Goal: Task Accomplishment & Management: Complete application form

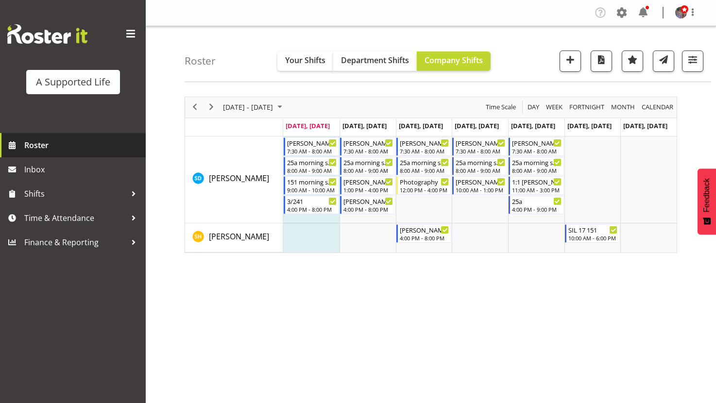
click at [54, 146] on span "Roster" at bounding box center [82, 145] width 117 height 15
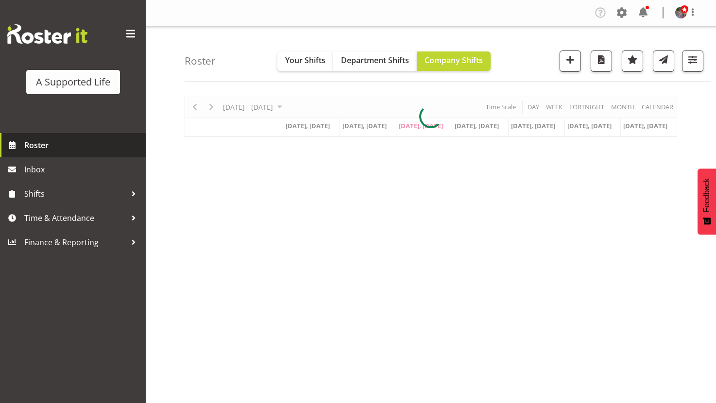
click at [73, 140] on span "Roster" at bounding box center [82, 145] width 117 height 15
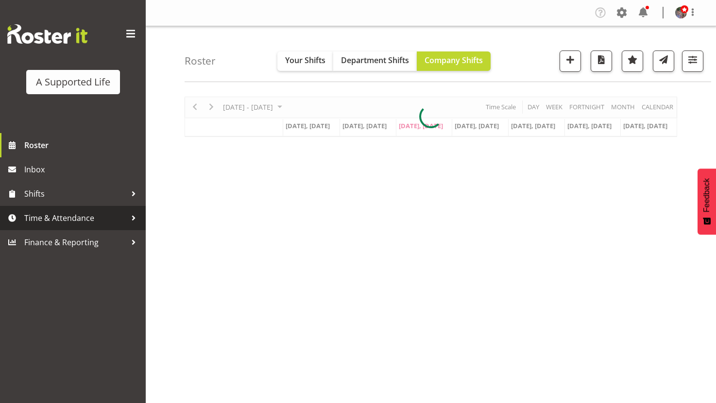
click at [107, 216] on span "Time & Attendance" at bounding box center [75, 218] width 102 height 15
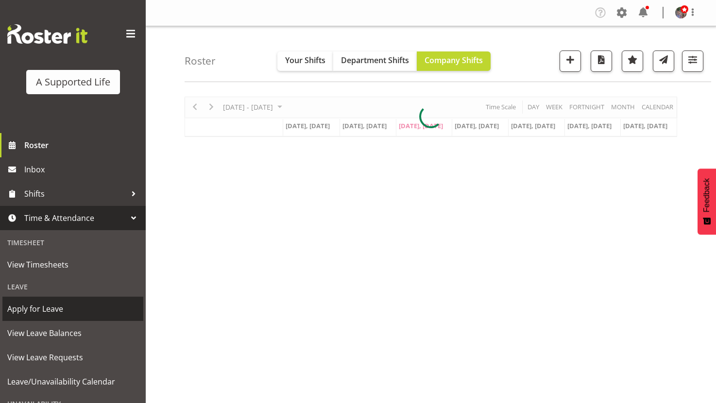
click at [55, 306] on span "Apply for Leave" at bounding box center [72, 309] width 131 height 15
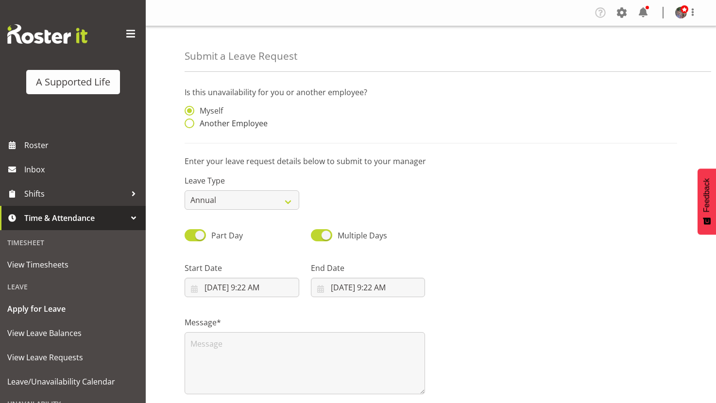
click at [196, 121] on span "Another Employee" at bounding box center [230, 123] width 73 height 10
click at [191, 121] on input "Another Employee" at bounding box center [188, 123] width 6 height 6
radio input "true"
click at [352, 107] on input "text" at bounding box center [368, 115] width 115 height 19
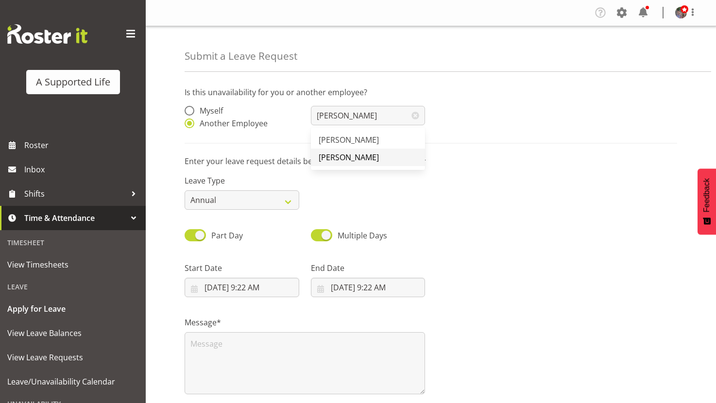
click at [379, 155] on span "[PERSON_NAME]" at bounding box center [349, 157] width 60 height 11
type input "[PERSON_NAME]"
click at [236, 195] on select "Annual Sick Bereavement Domestic Violence Parental Jury Service Day In Lieu Oth…" at bounding box center [242, 199] width 115 height 19
select select "Sick"
click at [185, 190] on select "Annual Sick Bereavement Domestic Violence Parental Jury Service Day In Lieu Oth…" at bounding box center [242, 199] width 115 height 19
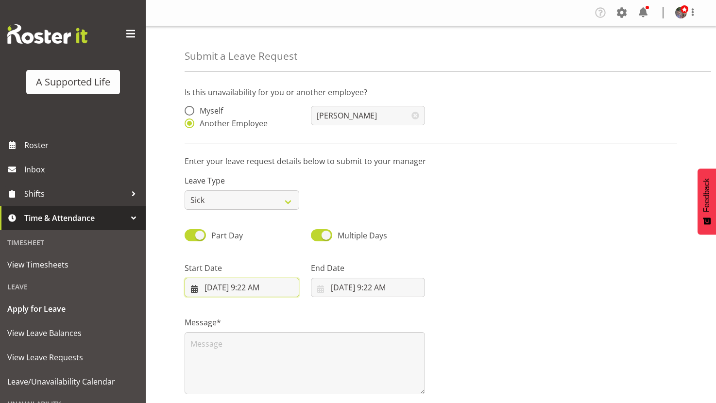
click at [258, 288] on input "8/20/2025, 9:22 AM" at bounding box center [242, 287] width 115 height 19
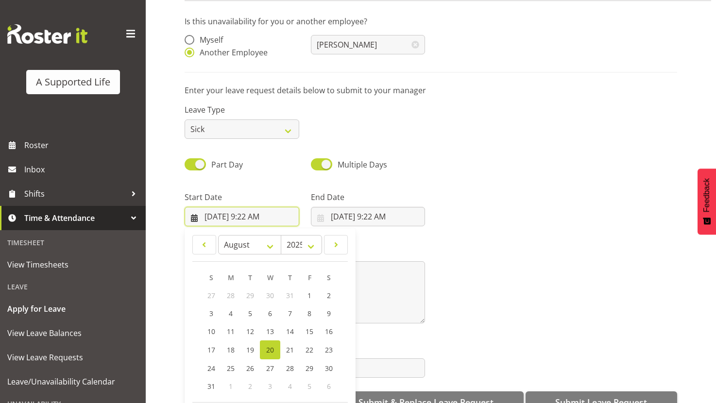
scroll to position [95, 0]
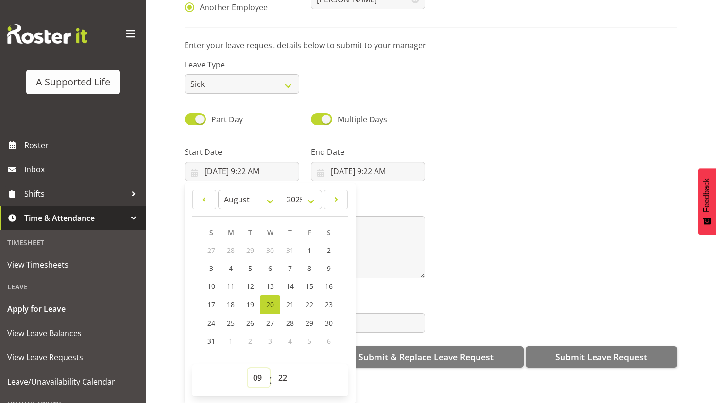
click at [256, 373] on select "00 01 02 03 04 05 06 07 08 09 10 11 12 13 14 15 16 17 18 19 20 21 22 23" at bounding box center [259, 377] width 22 height 19
select select "16"
click at [248, 368] on select "00 01 02 03 04 05 06 07 08 09 10 11 12 13 14 15 16 17 18 19 20 21 22 23" at bounding box center [259, 377] width 22 height 19
type input "8/20/2025, 4:22 PM"
click at [284, 368] on select "00 01 02 03 04 05 06 07 08 09 10 11 12 13 14 15 16 17 18 19 20 21 22 23 24 25 2…" at bounding box center [284, 377] width 22 height 19
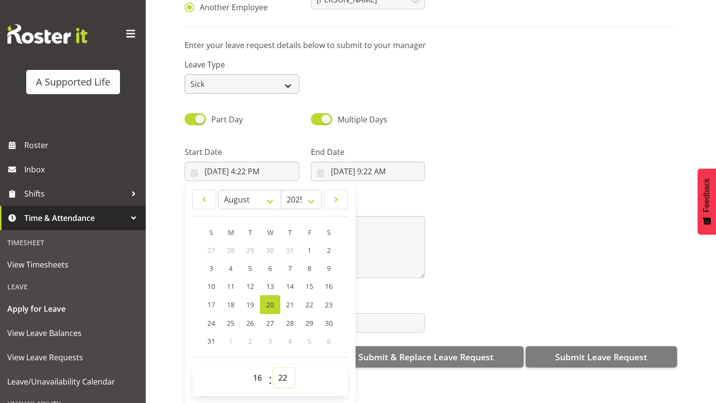
select select "0"
click at [273, 368] on select "00 01 02 03 04 05 06 07 08 09 10 11 12 13 14 15 16 17 18 19 20 21 22 23 24 25 2…" at bounding box center [284, 377] width 22 height 19
type input "8/20/2025, 4:00 PM"
click at [372, 162] on input "8/20/2025, 9:22 AM" at bounding box center [368, 171] width 115 height 19
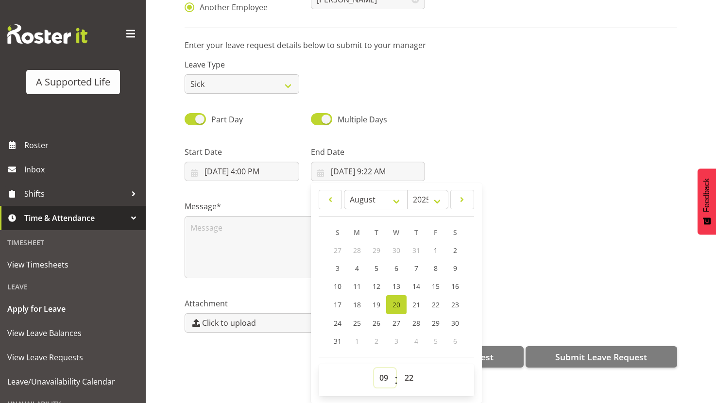
click at [387, 370] on select "00 01 02 03 04 05 06 07 08 09 10 11 12 13 14 15 16 17 18 19 20 21 22 23" at bounding box center [385, 377] width 22 height 19
select select "20"
click at [374, 368] on select "00 01 02 03 04 05 06 07 08 09 10 11 12 13 14 15 16 17 18 19 20 21 22 23" at bounding box center [385, 377] width 22 height 19
type input "8/20/2025, 8:22 PM"
click at [406, 368] on select "00 01 02 03 04 05 06 07 08 09 10 11 12 13 14 15 16 17 18 19 20 21 22 23 24 25 2…" at bounding box center [410, 377] width 22 height 19
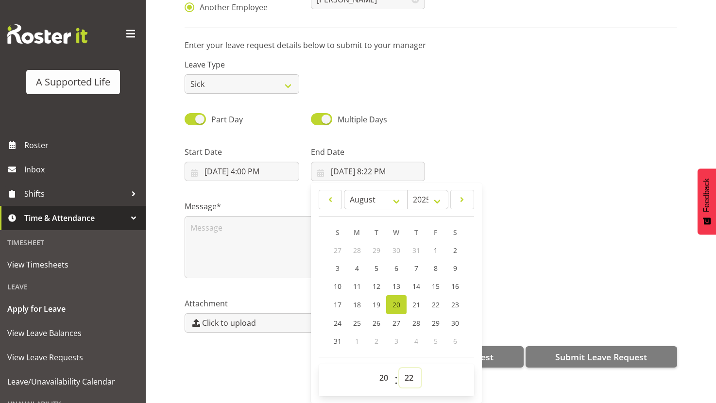
select select "0"
click at [399, 368] on select "00 01 02 03 04 05 06 07 08 09 10 11 12 13 14 15 16 17 18 19 20 21 22 23 24 25 2…" at bounding box center [410, 377] width 22 height 19
type input "8/20/2025, 8:00 PM"
click at [437, 104] on div "Part Day Multiple Days" at bounding box center [431, 116] width 504 height 33
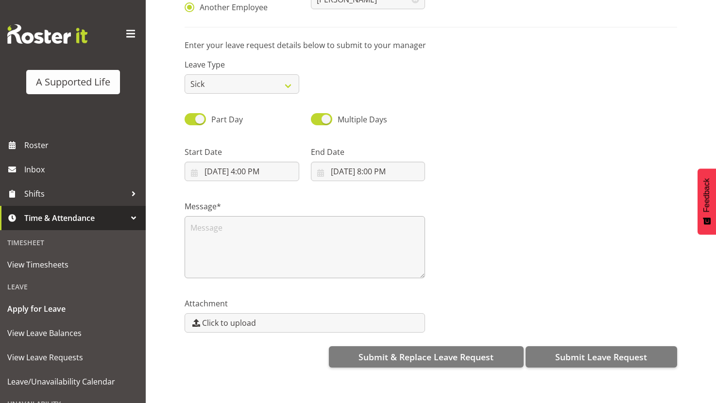
scroll to position [0, 0]
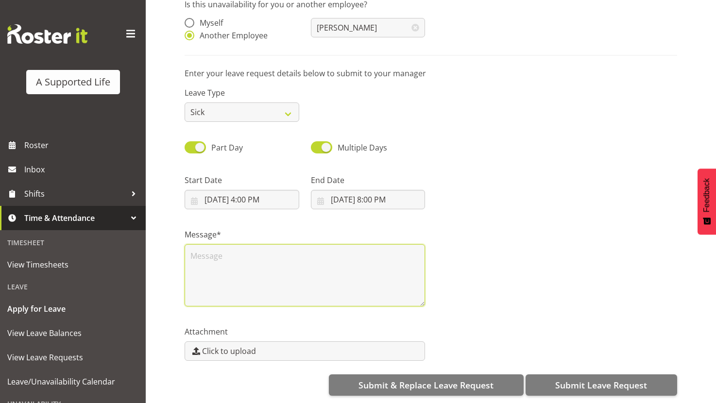
click at [308, 269] on textarea at bounding box center [305, 275] width 240 height 62
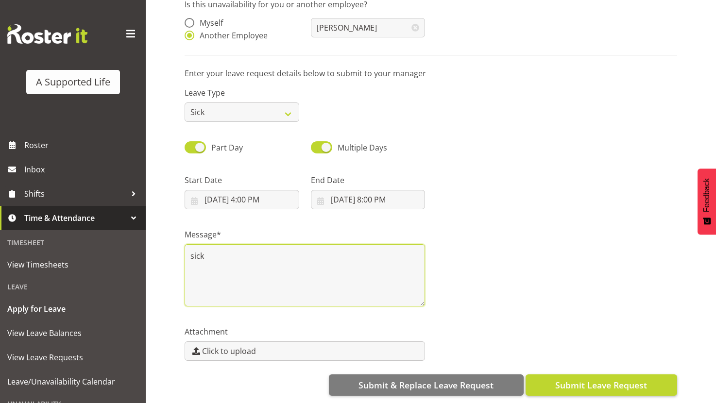
type textarea "sick"
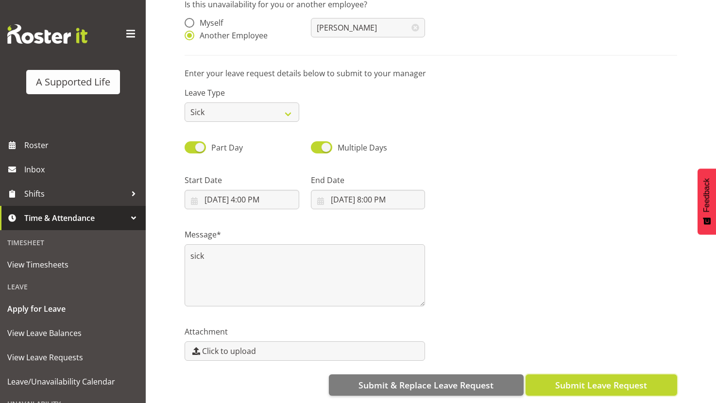
click at [582, 379] on span "Submit Leave Request" at bounding box center [601, 385] width 92 height 13
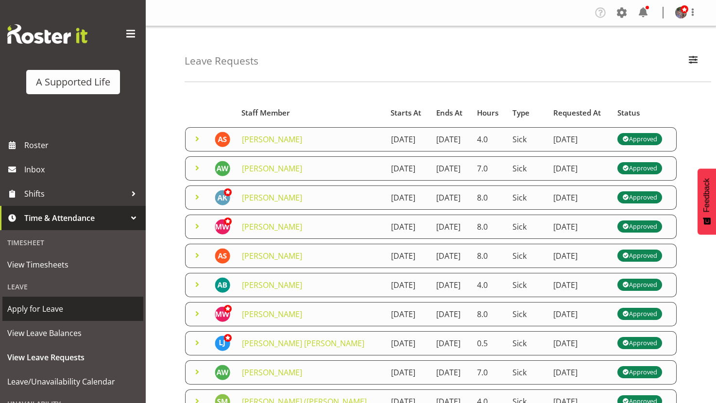
click at [53, 305] on span "Apply for Leave" at bounding box center [72, 309] width 131 height 15
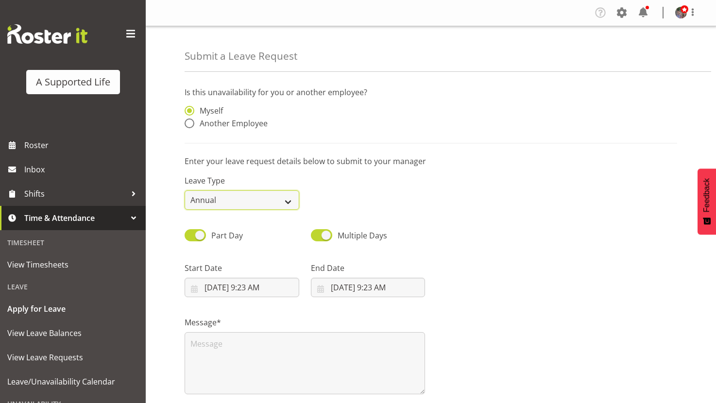
click at [258, 204] on select "Annual Sick Bereavement Domestic Violence Parental Jury Service Day In Lieu Oth…" at bounding box center [242, 199] width 115 height 19
select select "Sick"
click at [185, 190] on select "Annual Sick Bereavement Domestic Violence Parental Jury Service Day In Lieu Oth…" at bounding box center [242, 199] width 115 height 19
click at [226, 128] on span "Another Employee" at bounding box center [230, 123] width 73 height 10
click at [191, 127] on input "Another Employee" at bounding box center [188, 123] width 6 height 6
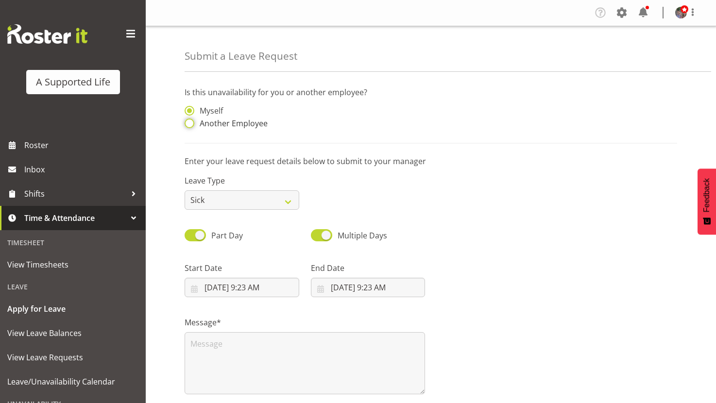
radio input "true"
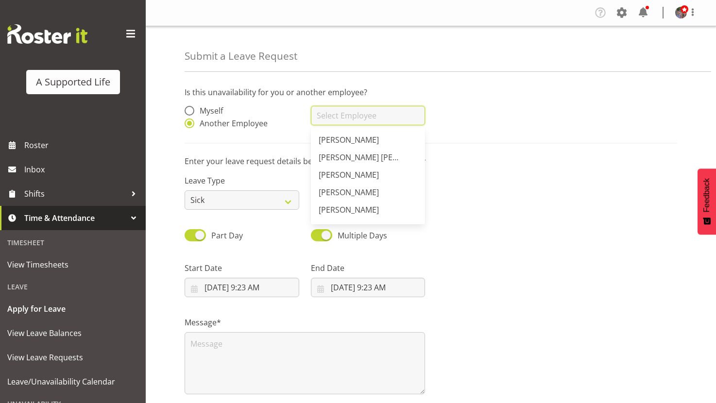
click at [352, 120] on input "text" at bounding box center [368, 115] width 115 height 19
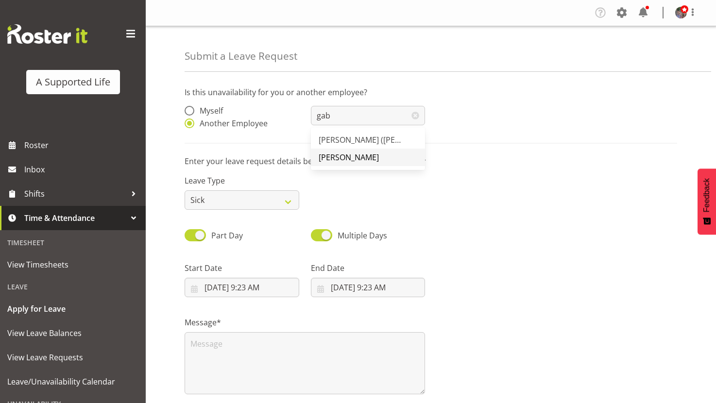
click at [355, 154] on span "[PERSON_NAME]" at bounding box center [349, 157] width 60 height 11
type input "[PERSON_NAME]"
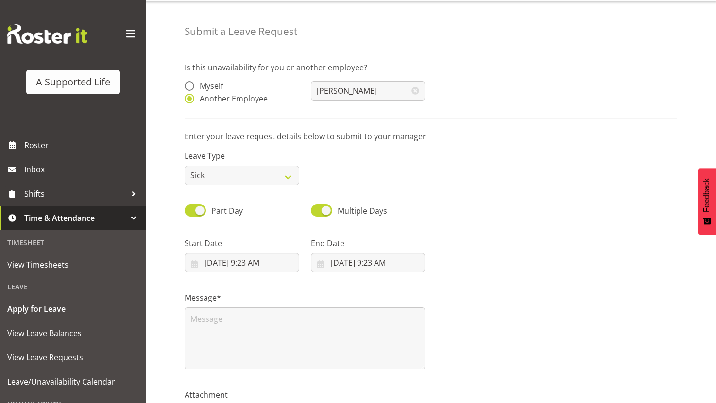
scroll to position [49, 0]
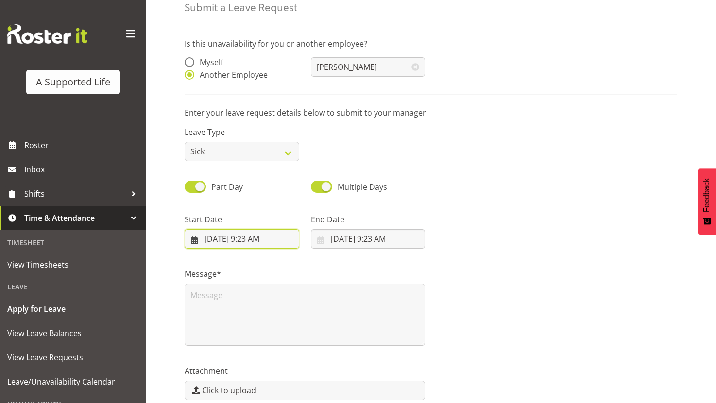
click at [262, 241] on input "8/20/2025, 9:23 AM" at bounding box center [242, 238] width 115 height 19
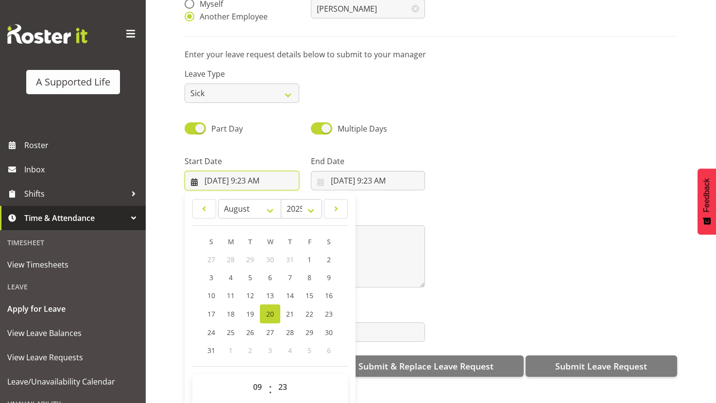
scroll to position [95, 0]
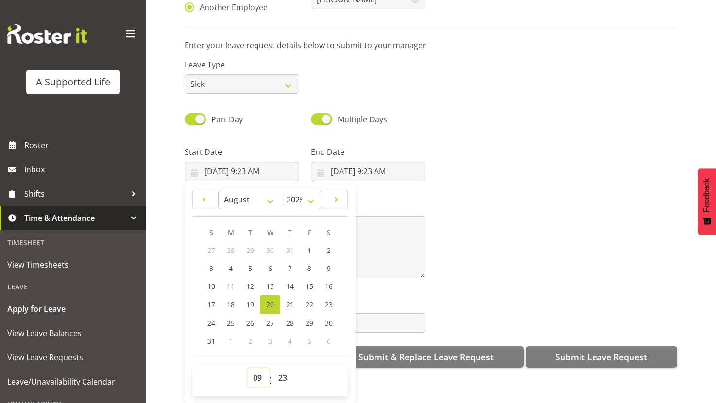
click at [261, 369] on select "00 01 02 03 04 05 06 07 08 09 10 11 12 13 14 15 16 17 18 19 20 21 22 23" at bounding box center [259, 377] width 22 height 19
select select "14"
click at [248, 368] on select "00 01 02 03 04 05 06 07 08 09 10 11 12 13 14 15 16 17 18 19 20 21 22 23" at bounding box center [259, 377] width 22 height 19
type input "8/20/2025, 2:23 PM"
click at [283, 370] on select "00 01 02 03 04 05 06 07 08 09 10 11 12 13 14 15 16 17 18 19 20 21 22 23 24 25 2…" at bounding box center [284, 377] width 22 height 19
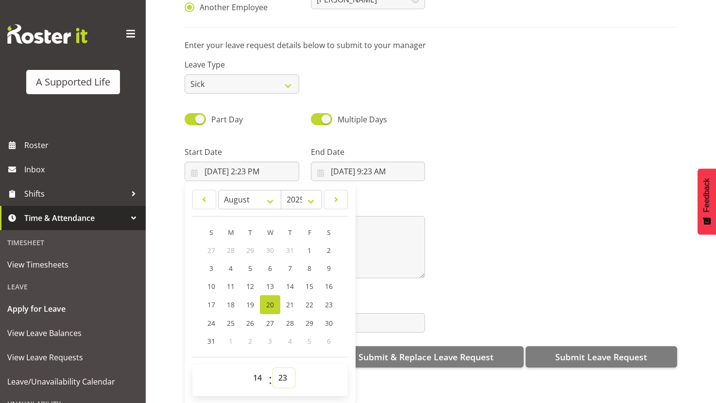
select select "30"
click at [273, 368] on select "00 01 02 03 04 05 06 07 08 09 10 11 12 13 14 15 16 17 18 19 20 21 22 23 24 25 2…" at bounding box center [284, 377] width 22 height 19
type input "8/20/2025, 2:30 PM"
click at [388, 165] on input "8/20/2025, 9:23 AM" at bounding box center [368, 171] width 115 height 19
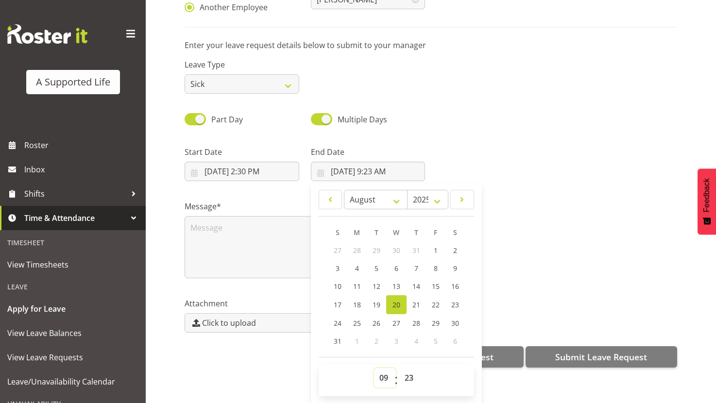
click at [386, 368] on select "00 01 02 03 04 05 06 07 08 09 10 11 12 13 14 15 16 17 18 19 20 21 22 23" at bounding box center [385, 377] width 22 height 19
select select "16"
click at [374, 368] on select "00 01 02 03 04 05 06 07 08 09 10 11 12 13 14 15 16 17 18 19 20 21 22 23" at bounding box center [385, 377] width 22 height 19
type input "8/20/2025, 4:23 PM"
click at [401, 369] on select "00 01 02 03 04 05 06 07 08 09 10 11 12 13 14 15 16 17 18 19 20 21 22 23 24 25 2…" at bounding box center [410, 377] width 22 height 19
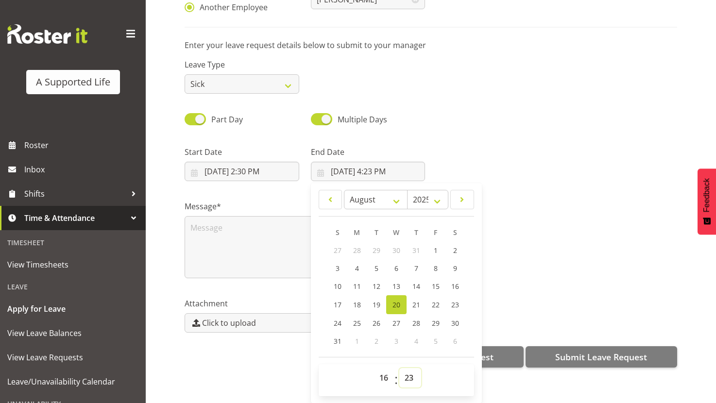
select select "0"
click at [399, 368] on select "00 01 02 03 04 05 06 07 08 09 10 11 12 13 14 15 16 17 18 19 20 21 22 23 24 25 2…" at bounding box center [410, 377] width 22 height 19
type input "8/20/2025, 4:00 PM"
click at [262, 252] on textarea at bounding box center [305, 247] width 240 height 62
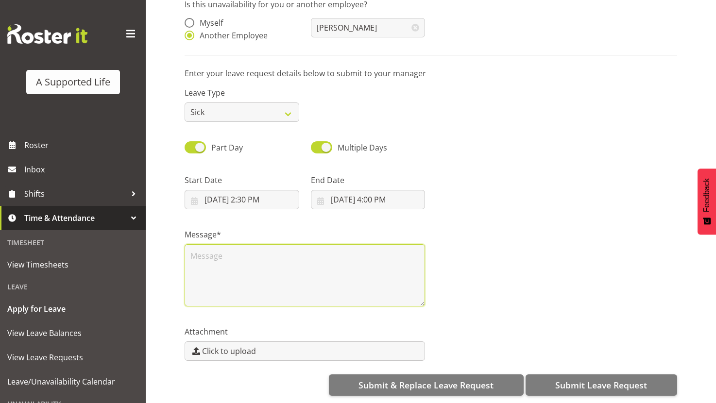
scroll to position [0, 0]
type textarea "medical apt"
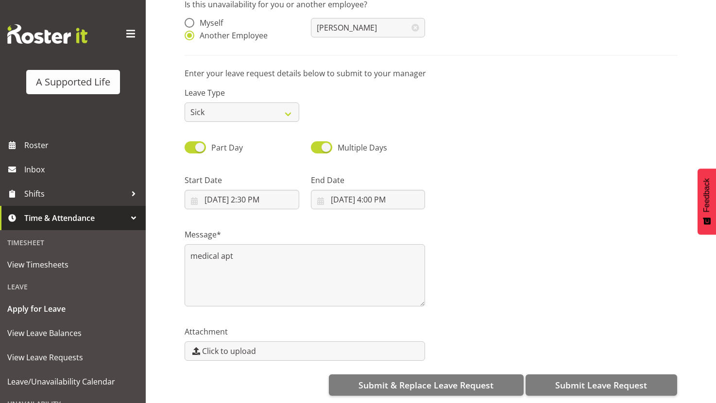
click at [537, 279] on div "Message* medical apt" at bounding box center [431, 263] width 504 height 97
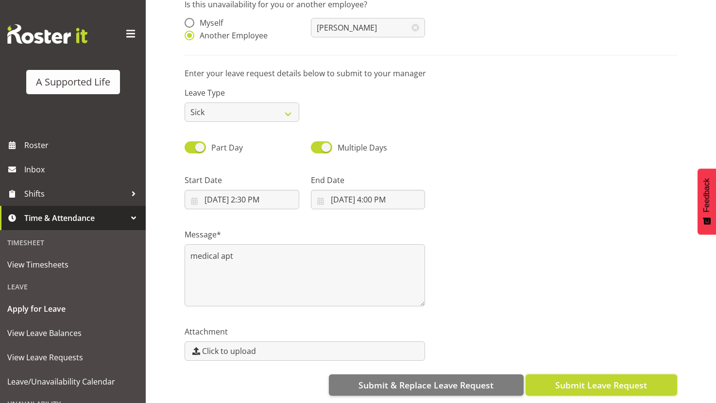
click at [567, 379] on span "Submit Leave Request" at bounding box center [601, 385] width 92 height 13
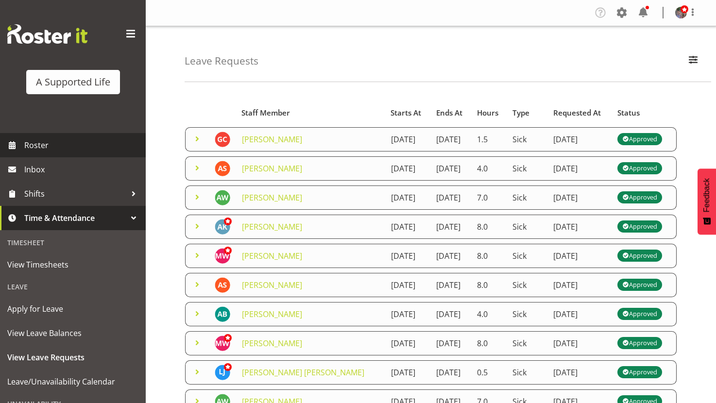
click at [35, 146] on span "Roster" at bounding box center [82, 145] width 117 height 15
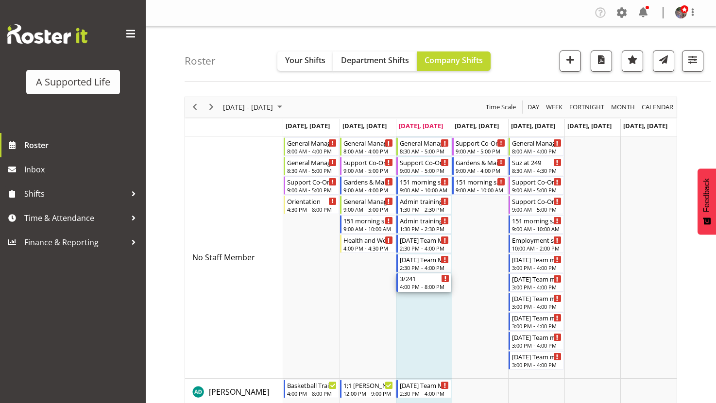
click at [415, 283] on div "3/241" at bounding box center [425, 278] width 50 height 10
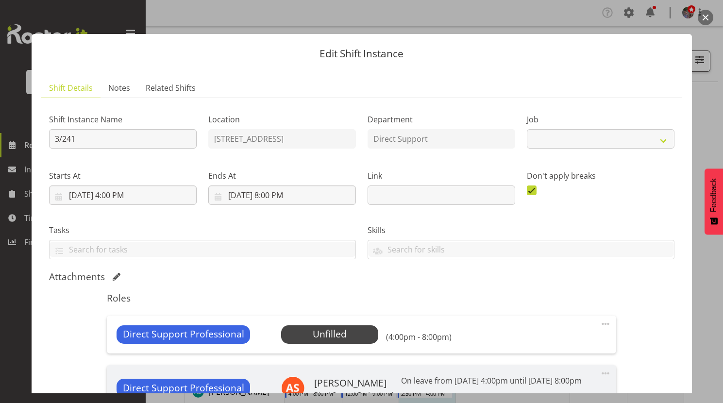
select select "4112"
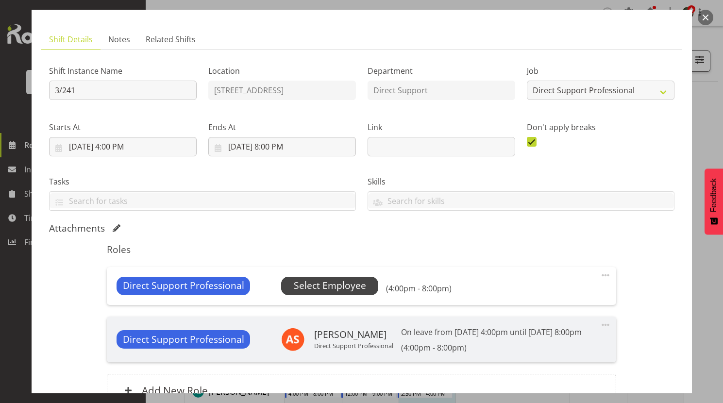
click at [355, 280] on span "Select Employee" at bounding box center [330, 286] width 72 height 14
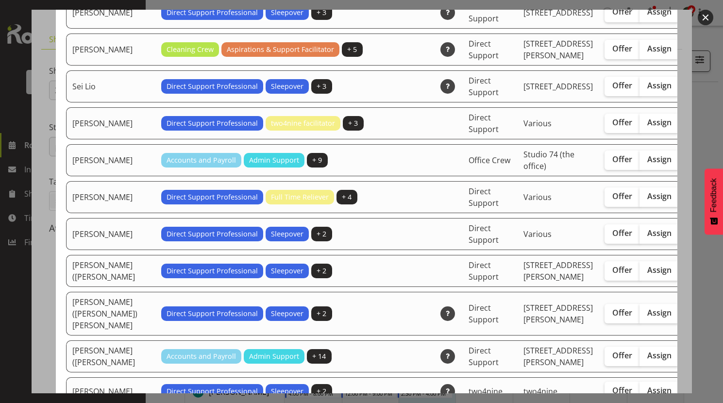
scroll to position [2620, 0]
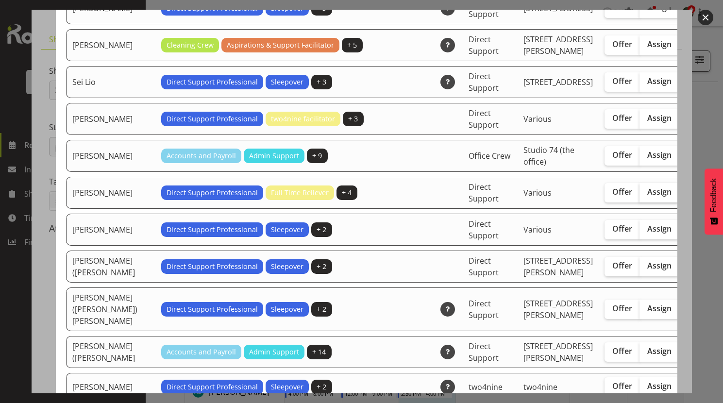
click at [647, 197] on span "Assign" at bounding box center [659, 192] width 24 height 10
click at [639, 195] on input "Assign" at bounding box center [642, 192] width 6 height 6
checkbox input "true"
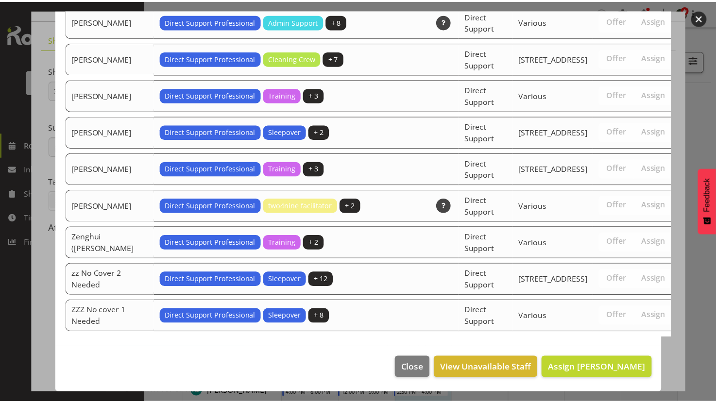
scroll to position [3171, 0]
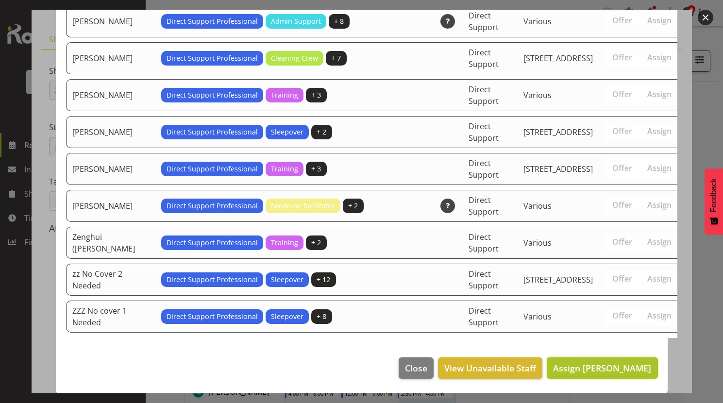
click at [631, 360] on button "Assign Skylah Davidson" at bounding box center [602, 367] width 111 height 21
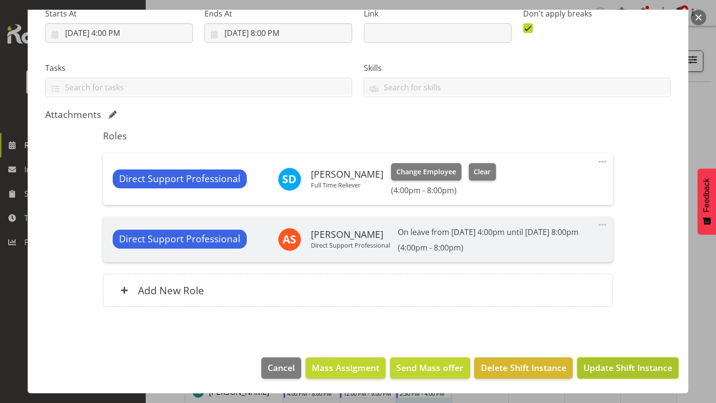
click at [627, 369] on span "Update Shift Instance" at bounding box center [627, 367] width 89 height 13
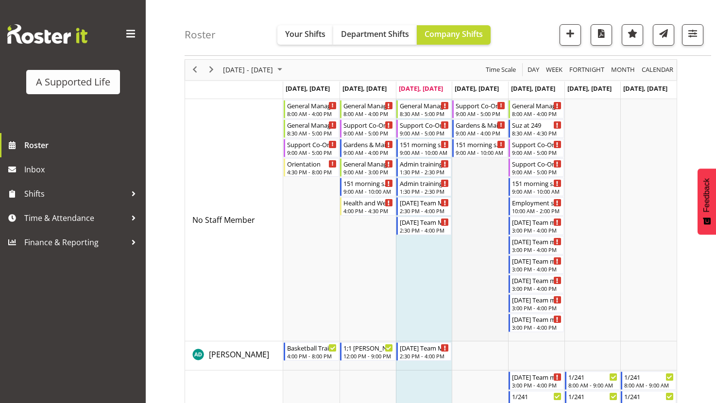
scroll to position [0, 0]
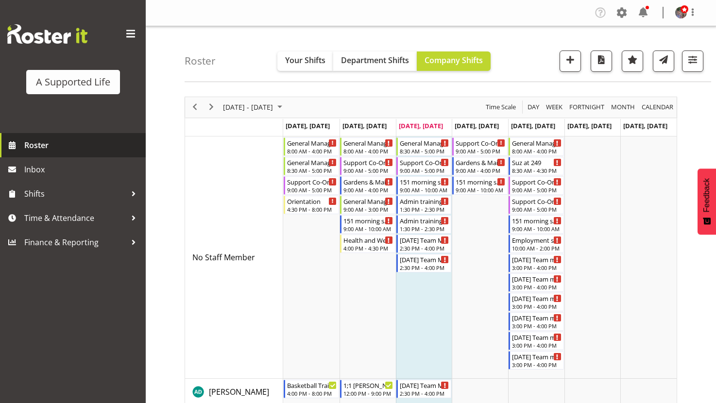
click at [25, 140] on span "Roster" at bounding box center [82, 145] width 117 height 15
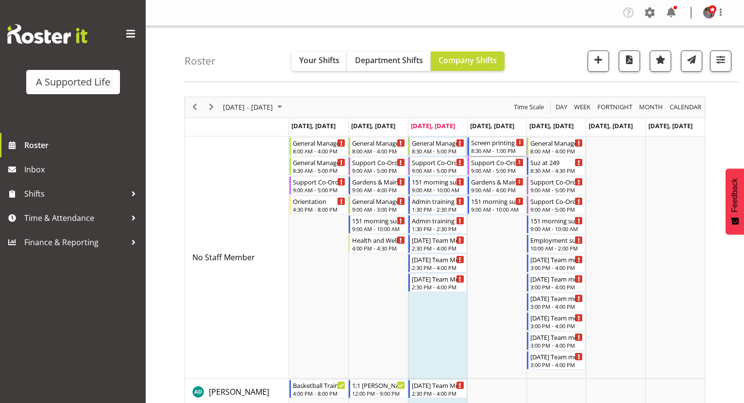
click at [508, 149] on div "8:30 AM - 1:00 PM" at bounding box center [497, 151] width 53 height 8
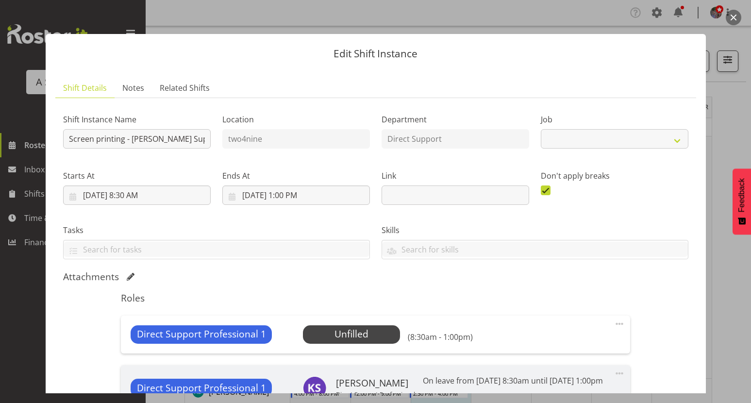
select select "4112"
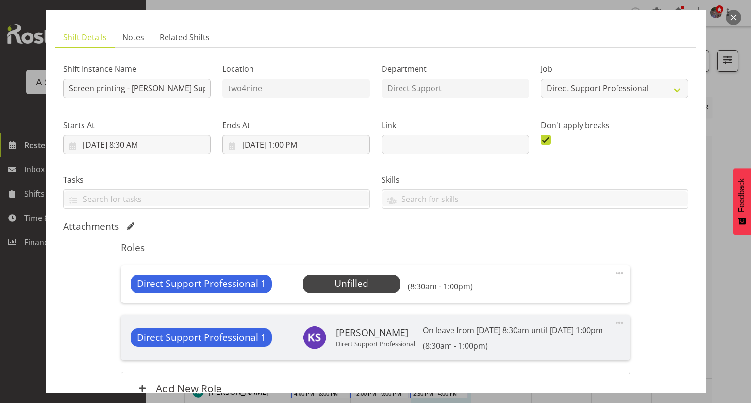
scroll to position [146, 0]
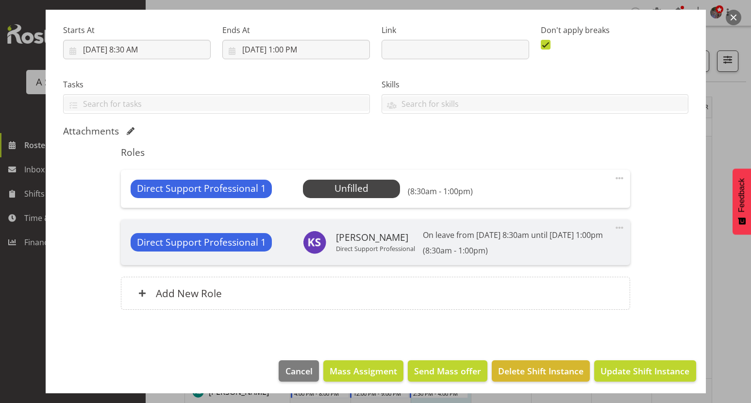
click at [614, 176] on span at bounding box center [620, 178] width 12 height 12
click at [582, 192] on link "Edit" at bounding box center [578, 199] width 93 height 17
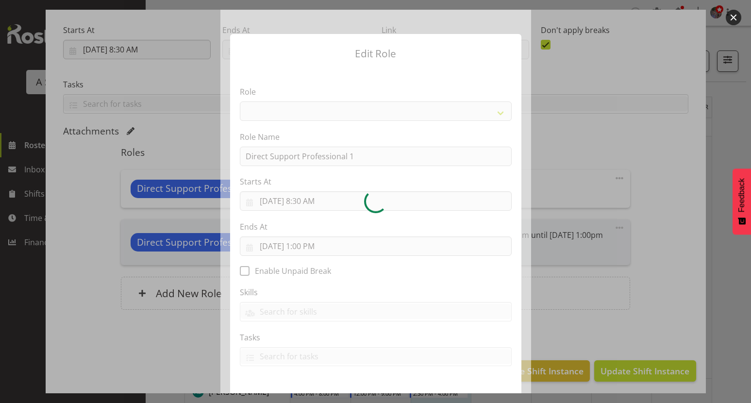
select select "519"
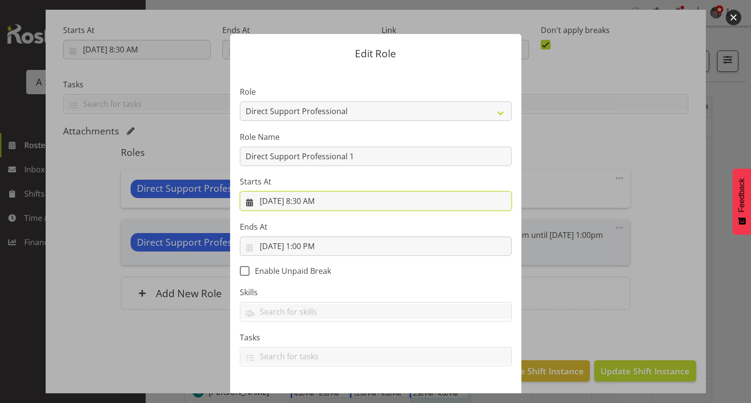
click at [310, 203] on input "[DATE] 8:30 AM" at bounding box center [376, 200] width 272 height 19
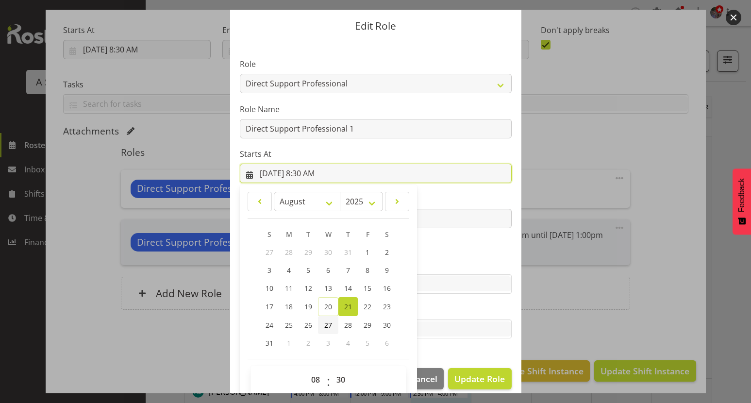
scroll to position [39, 0]
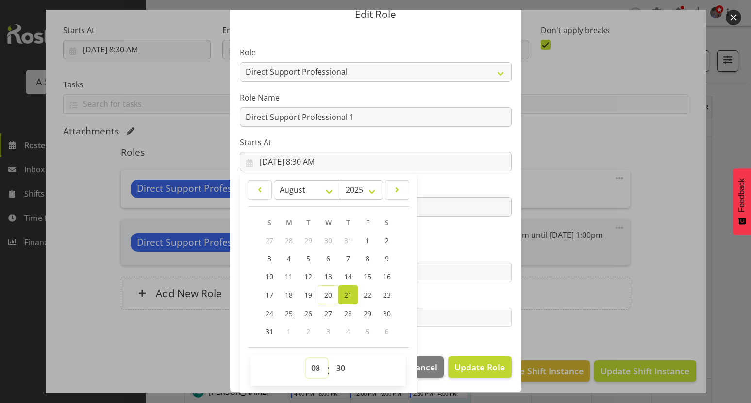
click at [313, 373] on select "00 01 02 03 04 05 06 07 08 09 10 11 12 13 14 15 16 17 18 19 20 21 22 23" at bounding box center [317, 367] width 22 height 19
select select "9"
click at [306, 358] on select "00 01 02 03 04 05 06 07 08 09 10 11 12 13 14 15 16 17 18 19 20 21 22 23" at bounding box center [317, 367] width 22 height 19
type input "[DATE] 9:30 AM"
click at [335, 369] on select "00 01 02 03 04 05 06 07 08 09 10 11 12 13 14 15 16 17 18 19 20 21 22 23 24 25 2…" at bounding box center [342, 367] width 22 height 19
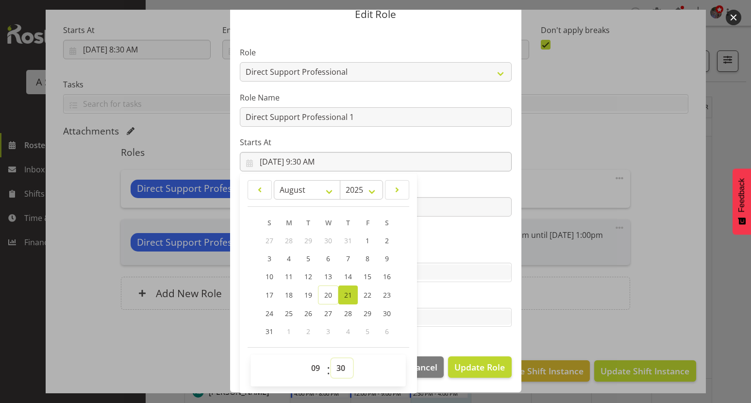
select select "0"
click at [331, 358] on select "00 01 02 03 04 05 06 07 08 09 10 11 12 13 14 15 16 17 18 19 20 21 22 23 24 25 2…" at bounding box center [342, 367] width 22 height 19
type input "[DATE] 9:00 AM"
click at [473, 340] on section "Role Accounts and Payroll Admin Support Aspirations & Support Facilitator Chief…" at bounding box center [375, 188] width 291 height 318
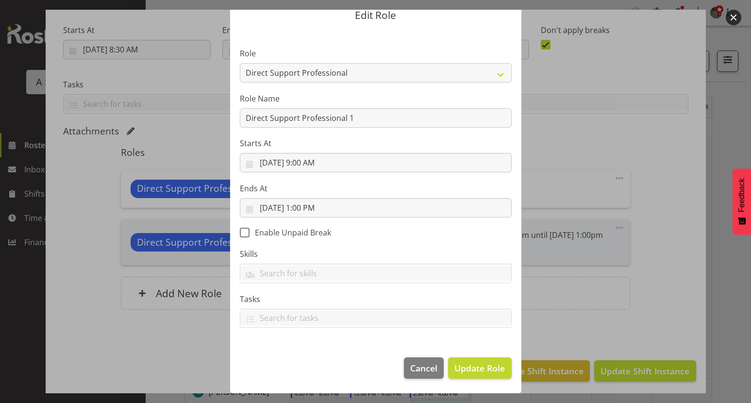
scroll to position [38, 0]
click at [470, 362] on span "Update Role" at bounding box center [479, 368] width 50 height 13
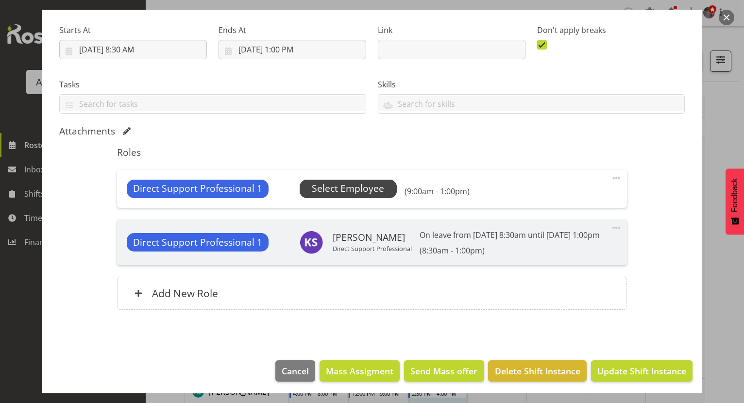
click at [376, 185] on span "Select Employee" at bounding box center [348, 189] width 72 height 14
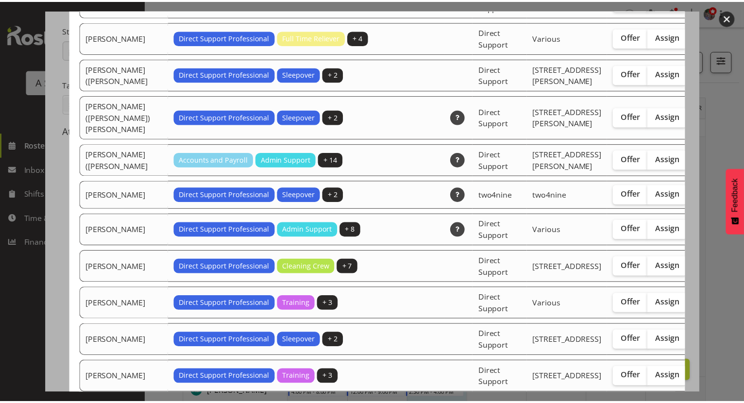
scroll to position [3238, 0]
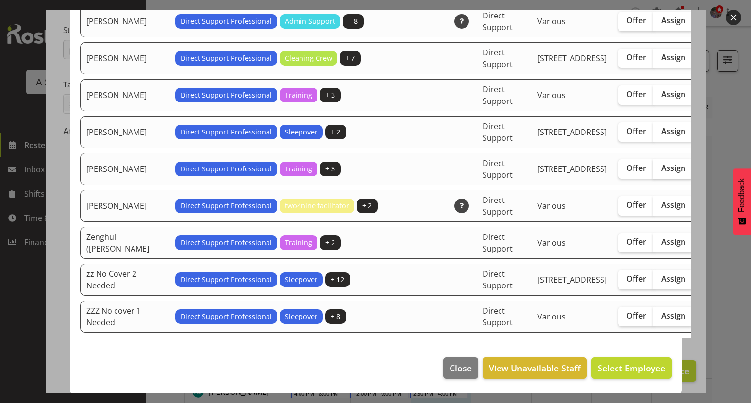
click at [654, 161] on label "Assign" at bounding box center [674, 168] width 40 height 19
click at [654, 165] on input "Assign" at bounding box center [657, 168] width 6 height 6
checkbox input "true"
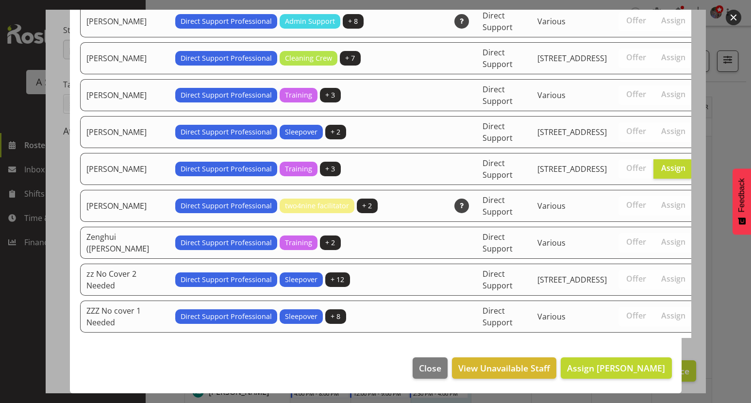
click at [622, 379] on footer "Close View Unavailable Staff Assign [PERSON_NAME]" at bounding box center [376, 371] width 612 height 46
click at [622, 370] on span "Assign [PERSON_NAME]" at bounding box center [616, 368] width 98 height 12
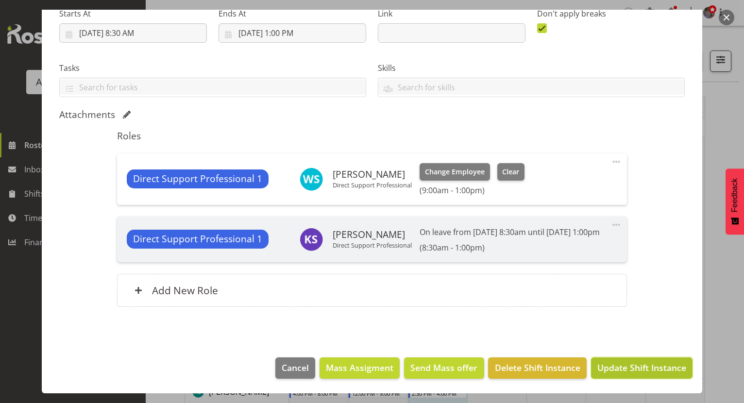
click at [623, 368] on span "Update Shift Instance" at bounding box center [641, 367] width 89 height 13
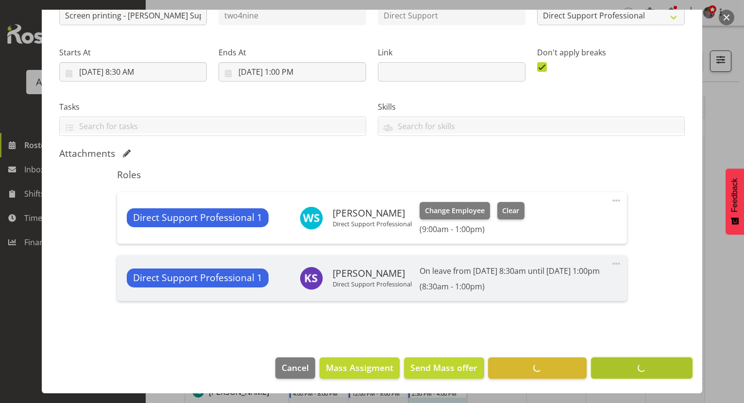
scroll to position [135, 0]
